Goal: Task Accomplishment & Management: Use online tool/utility

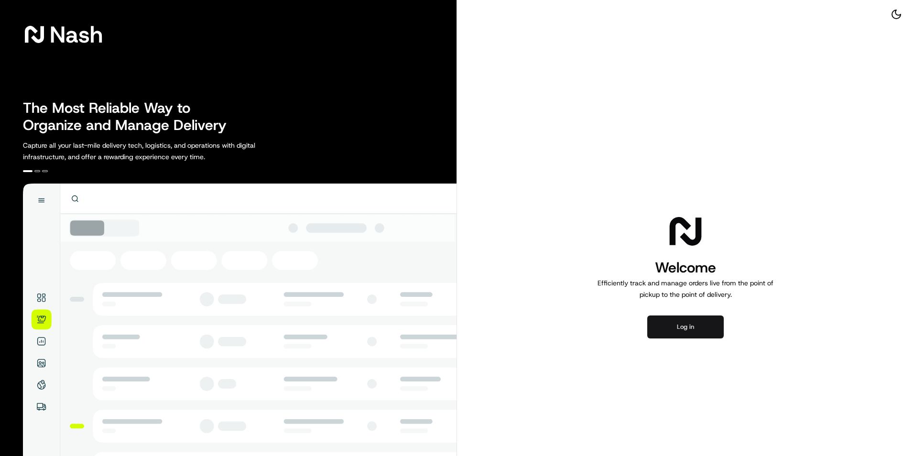
click at [717, 318] on button "Log in" at bounding box center [686, 327] width 77 height 23
